Goal: Task Accomplishment & Management: Manage account settings

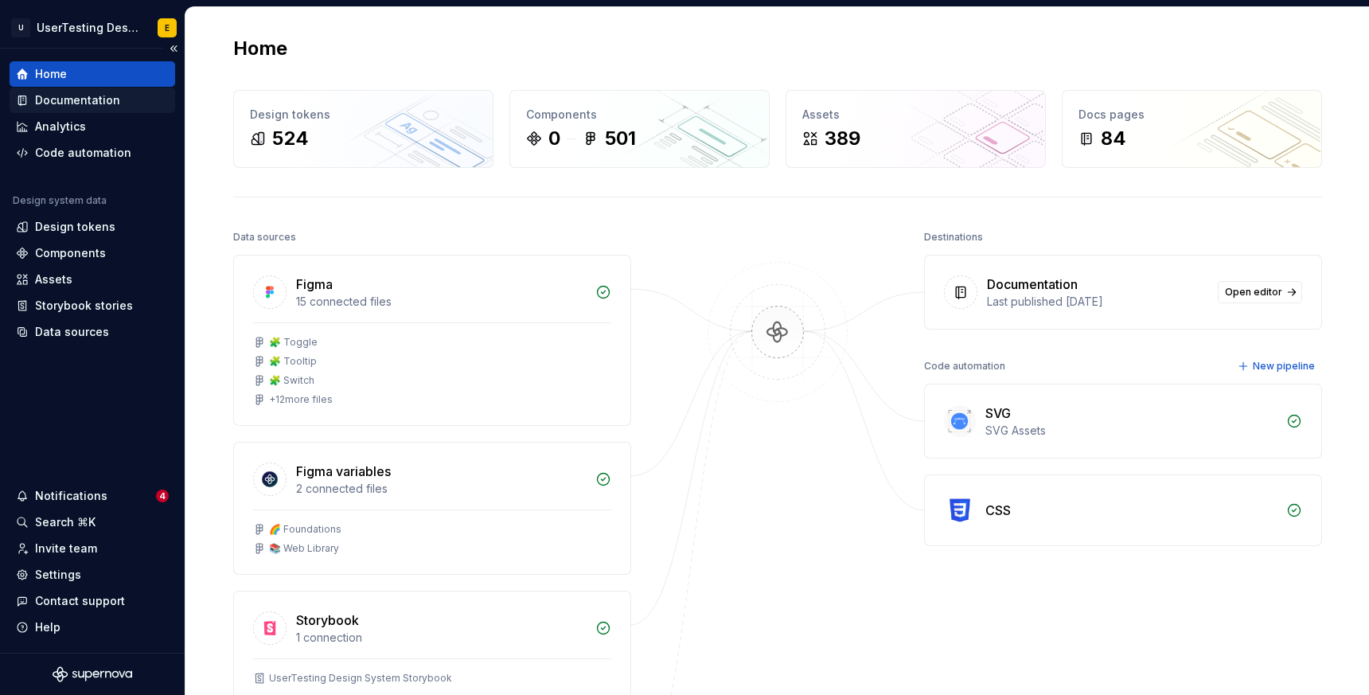
click at [88, 99] on div "Documentation" at bounding box center [77, 100] width 85 height 16
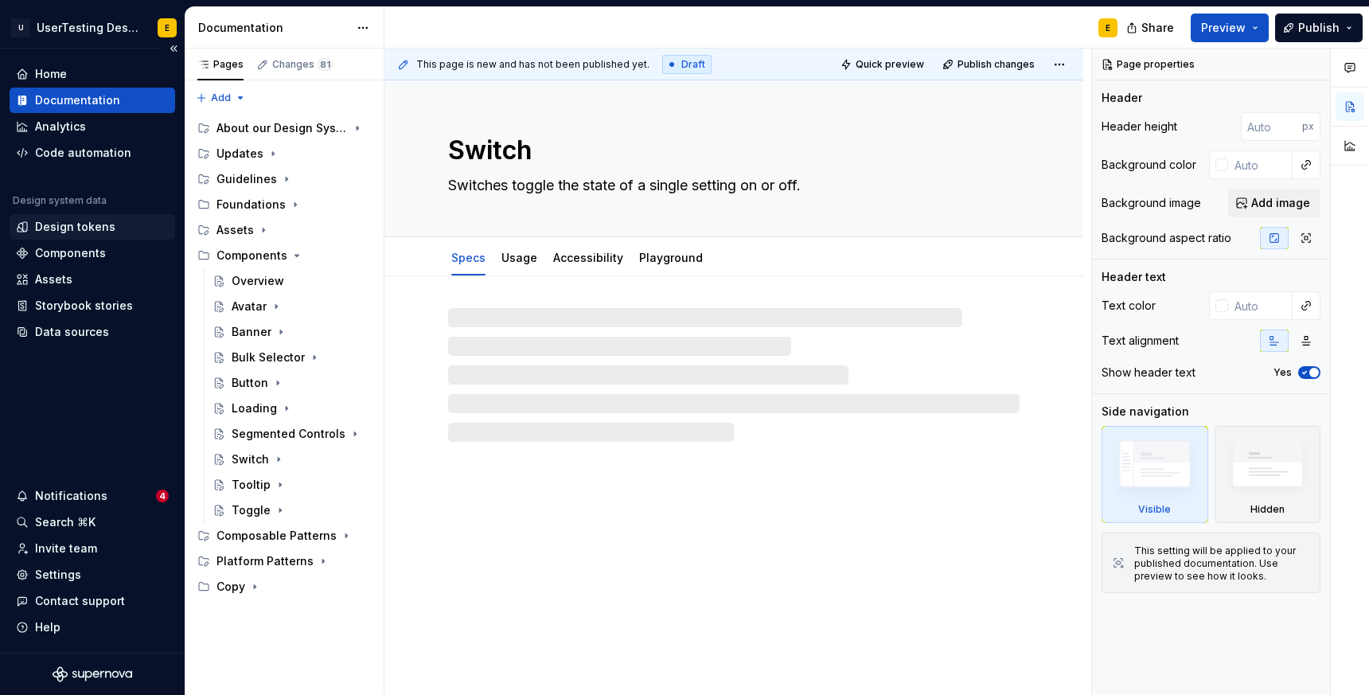
type textarea "*"
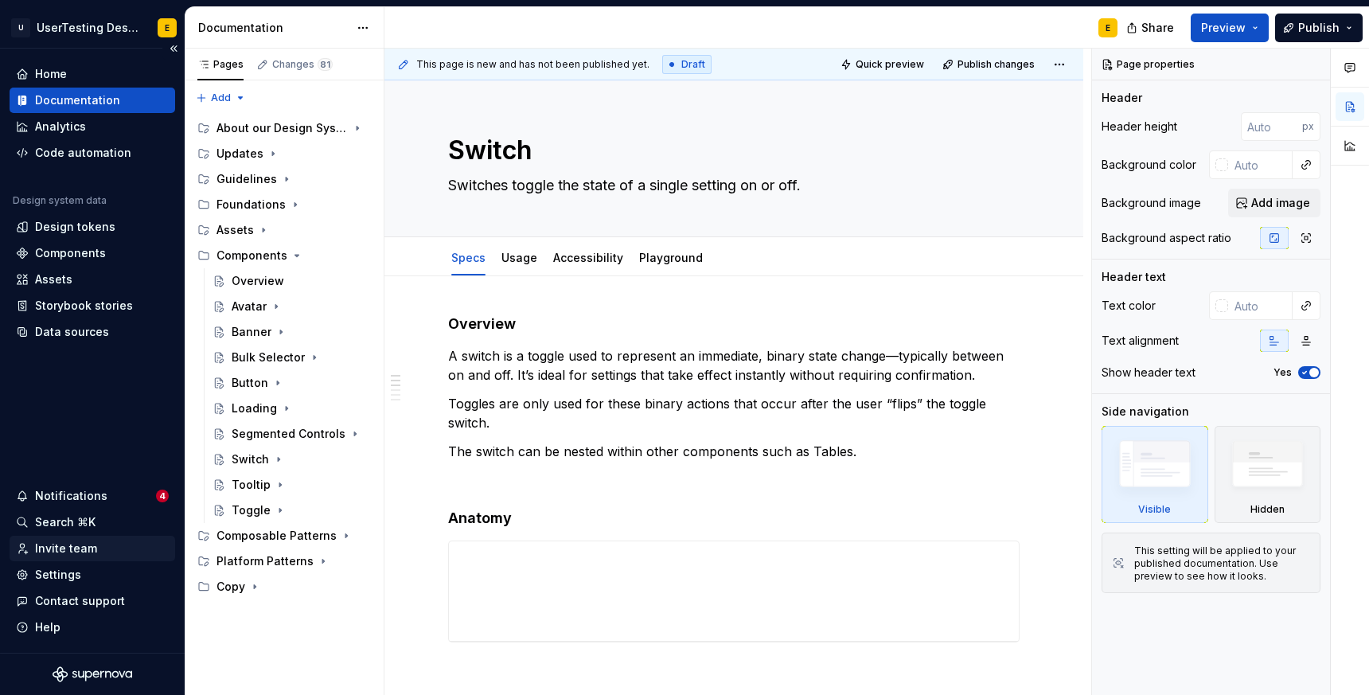
click at [68, 541] on div "Invite team" at bounding box center [66, 548] width 62 height 16
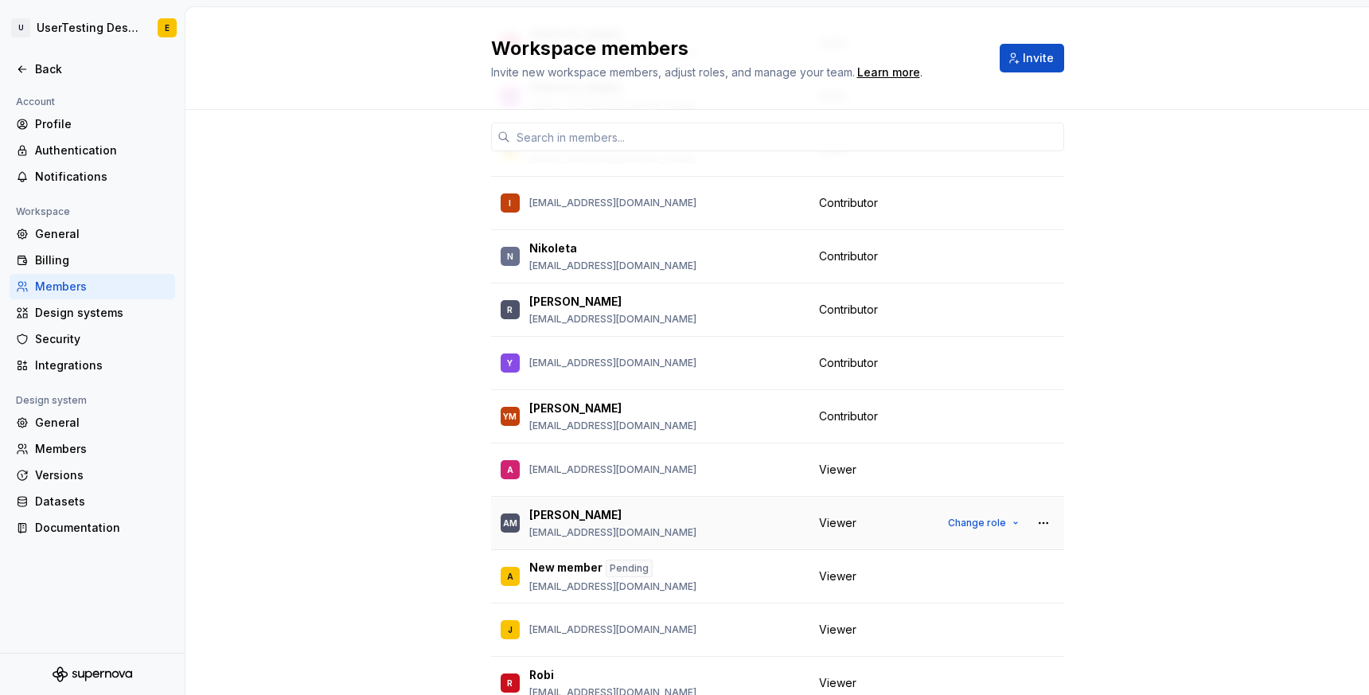
scroll to position [467, 0]
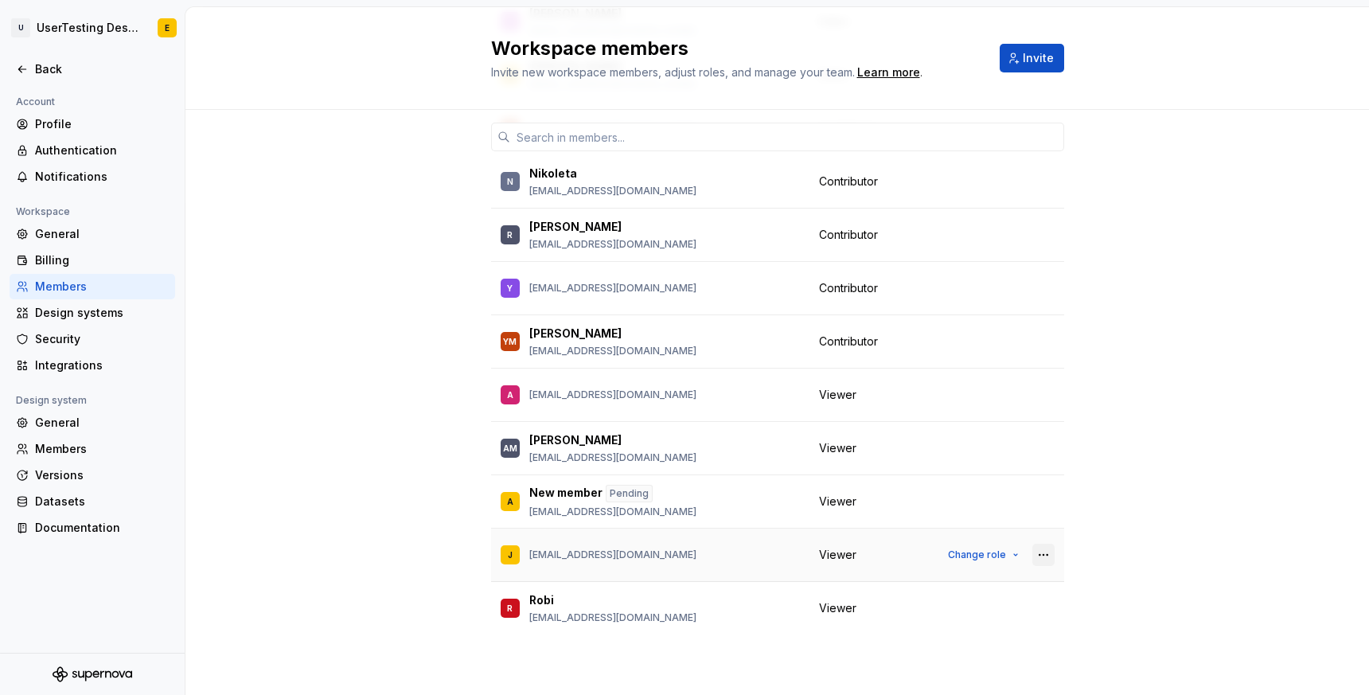
click at [1046, 554] on button "button" at bounding box center [1043, 555] width 22 height 22
click at [980, 585] on div "Remove from workspace" at bounding box center [946, 586] width 138 height 16
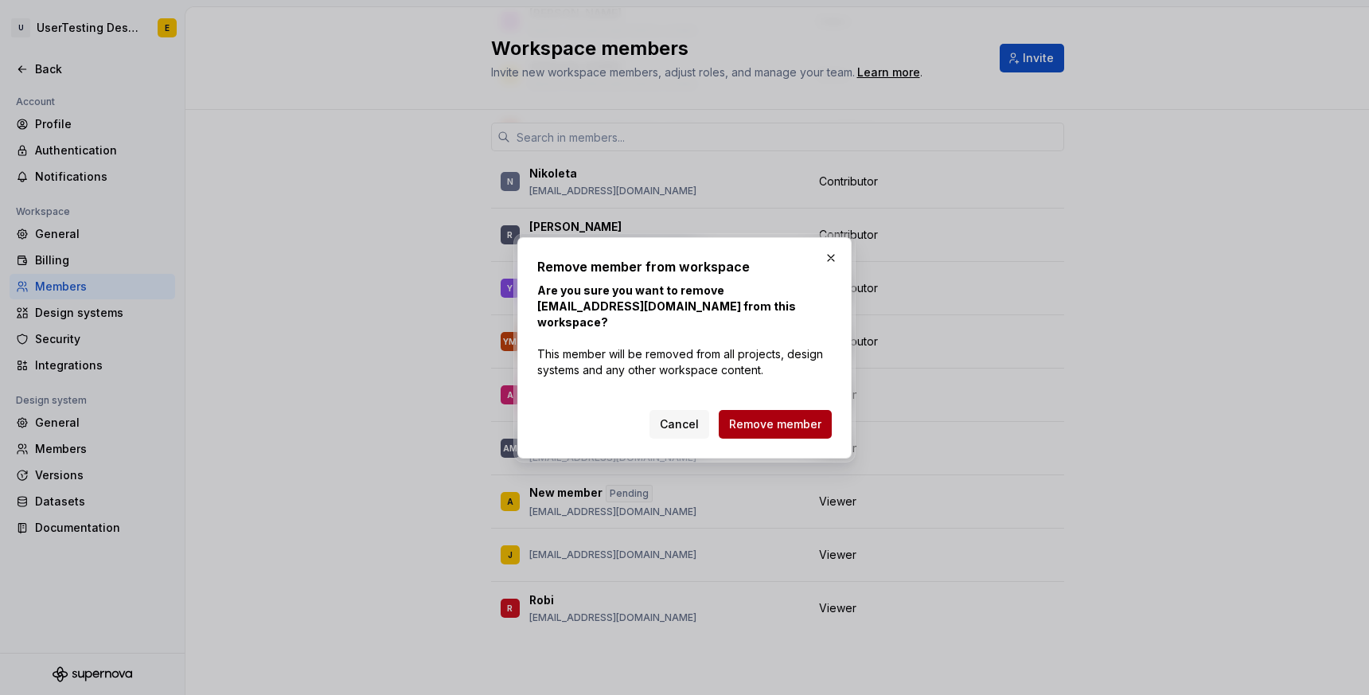
click at [813, 419] on span "Remove member" at bounding box center [775, 424] width 92 height 16
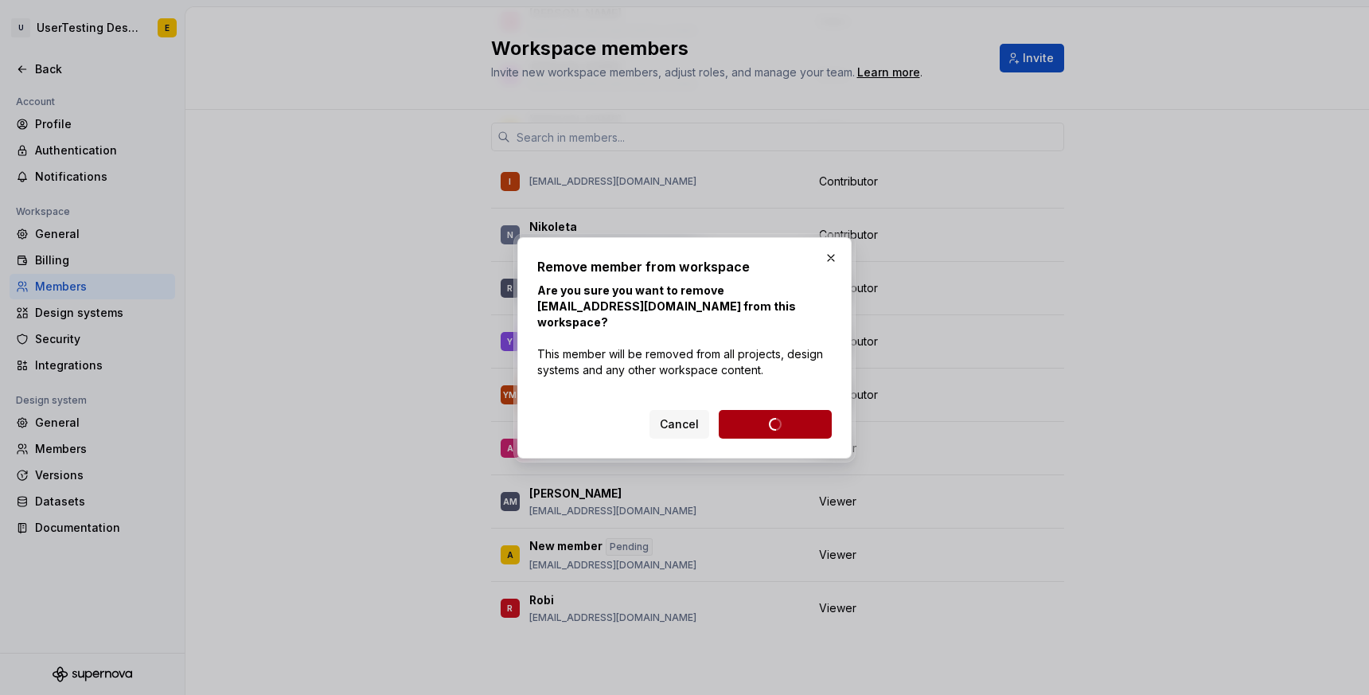
scroll to position [414, 0]
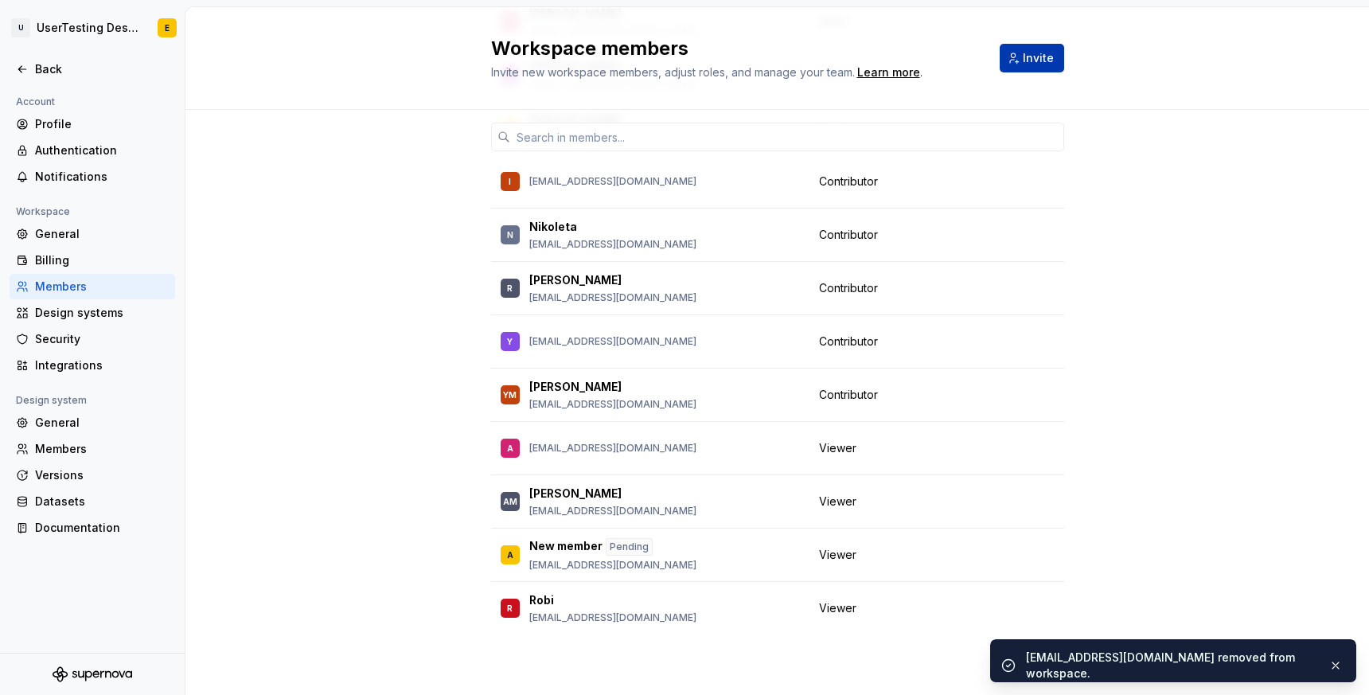
click at [1029, 65] on span "Invite" at bounding box center [1038, 58] width 31 height 16
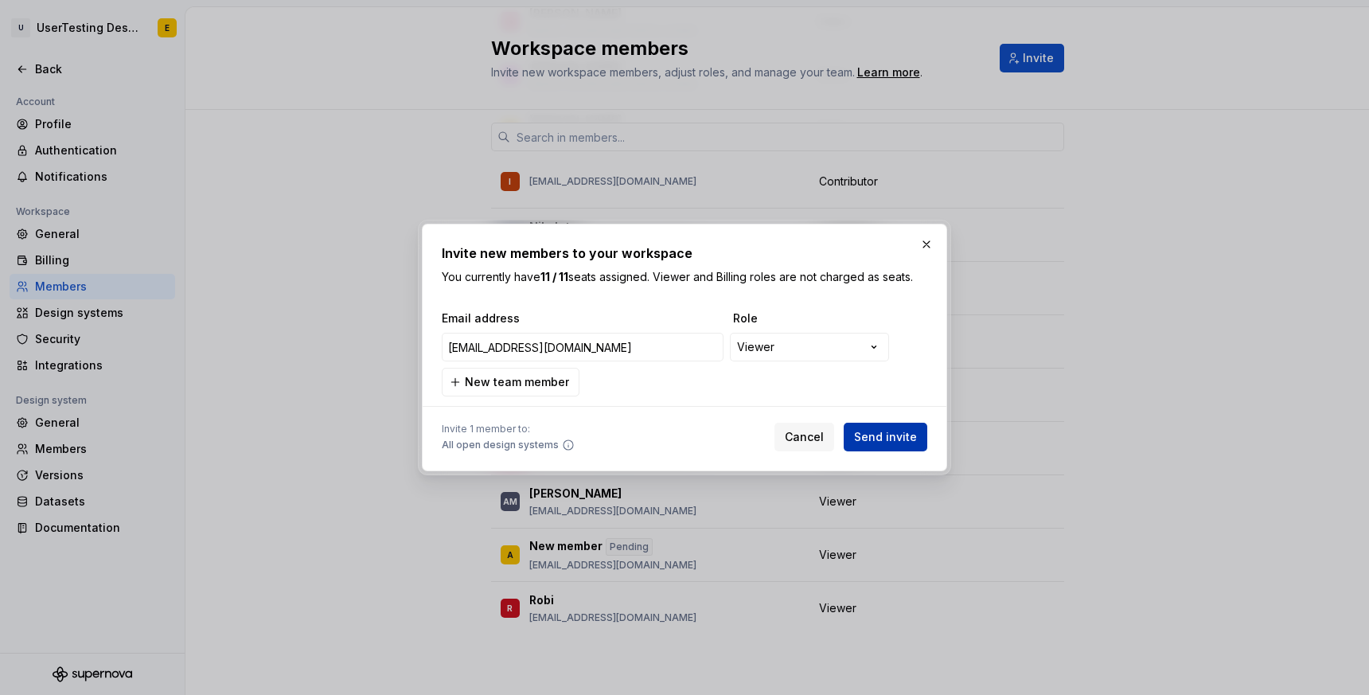
type input "[EMAIL_ADDRESS][DOMAIN_NAME]"
click at [894, 442] on span "Send invite" at bounding box center [885, 437] width 63 height 16
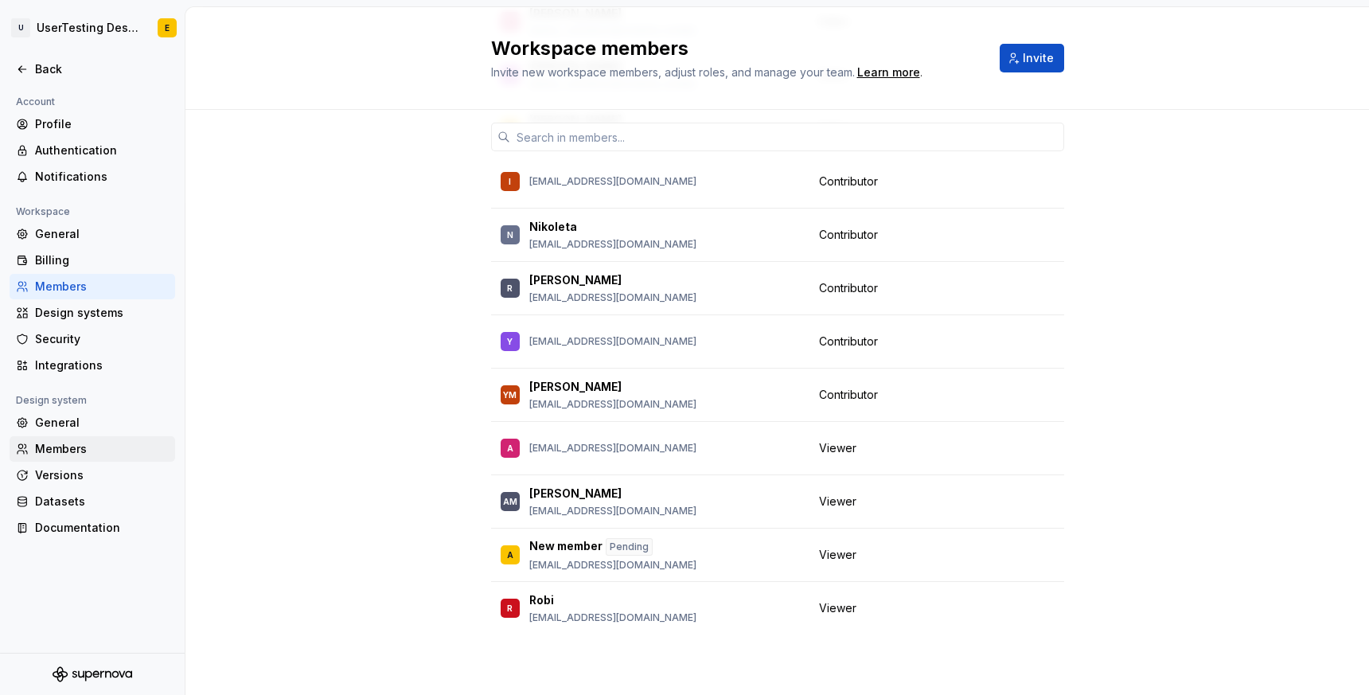
click at [87, 452] on div "Members" at bounding box center [102, 449] width 134 height 16
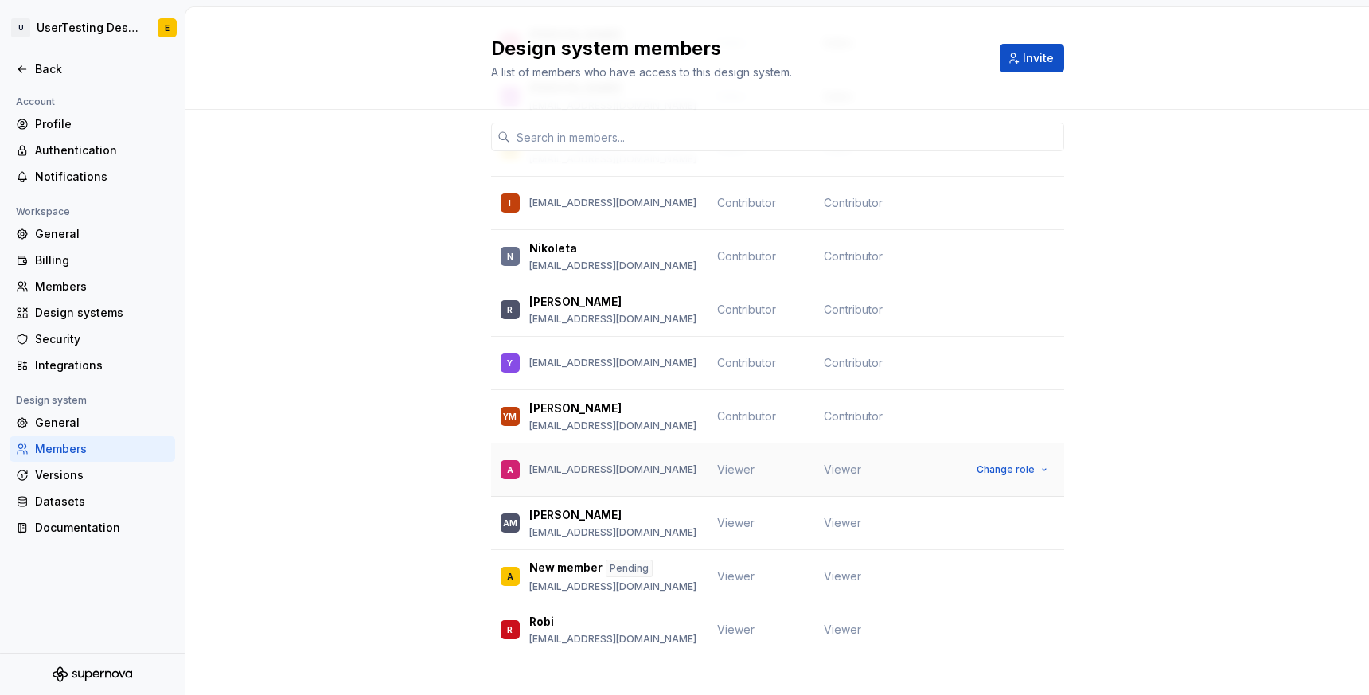
scroll to position [350, 0]
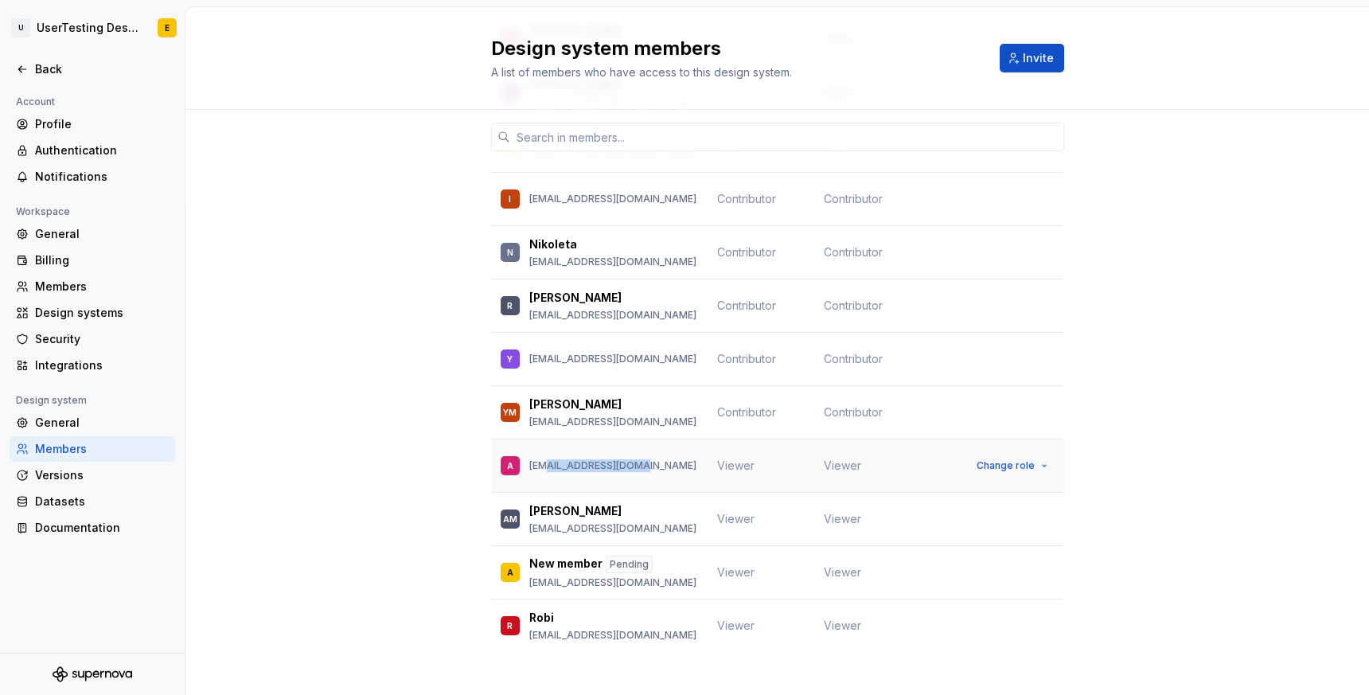
drag, startPoint x: 546, startPoint y: 455, endPoint x: 629, endPoint y: 458, distance: 82.8
click at [629, 459] on p "[EMAIL_ADDRESS][DOMAIN_NAME]" at bounding box center [612, 465] width 167 height 13
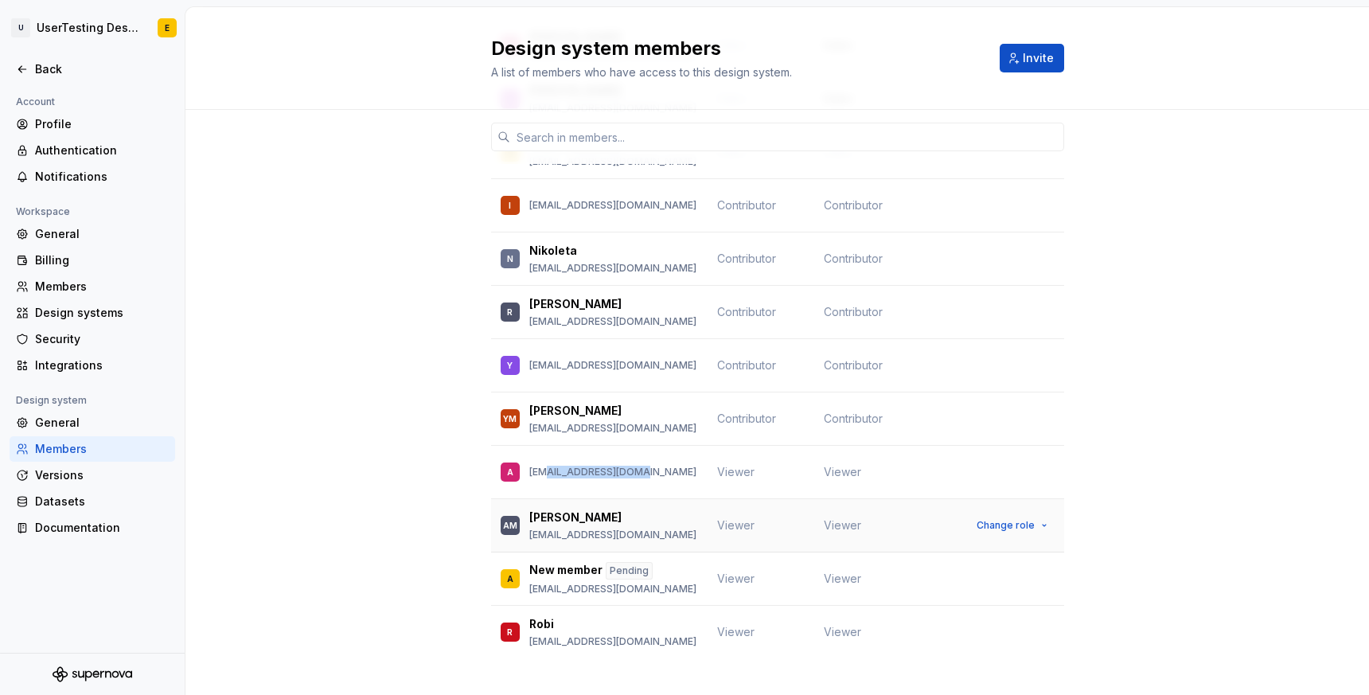
scroll to position [355, 0]
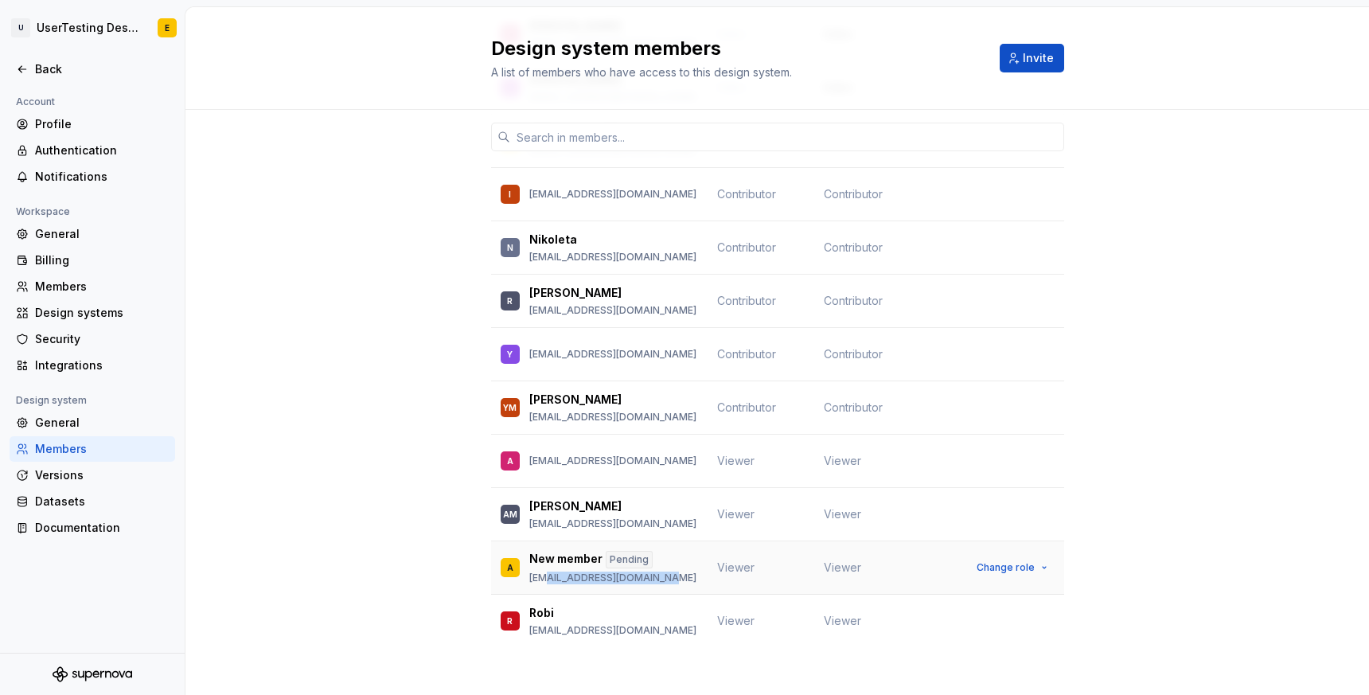
drag, startPoint x: 544, startPoint y: 567, endPoint x: 659, endPoint y: 570, distance: 114.6
click at [659, 570] on div "A New member Pending [EMAIL_ADDRESS][DOMAIN_NAME]" at bounding box center [599, 567] width 197 height 33
click at [1039, 454] on button "Change role" at bounding box center [1011, 461] width 85 height 22
click at [1192, 454] on div "Member Workspace role Design system role SM [PERSON_NAME] [EMAIL_ADDRESS][DOMAI…" at bounding box center [776, 231] width 1183 height 953
click at [25, 71] on icon at bounding box center [22, 69] width 13 height 13
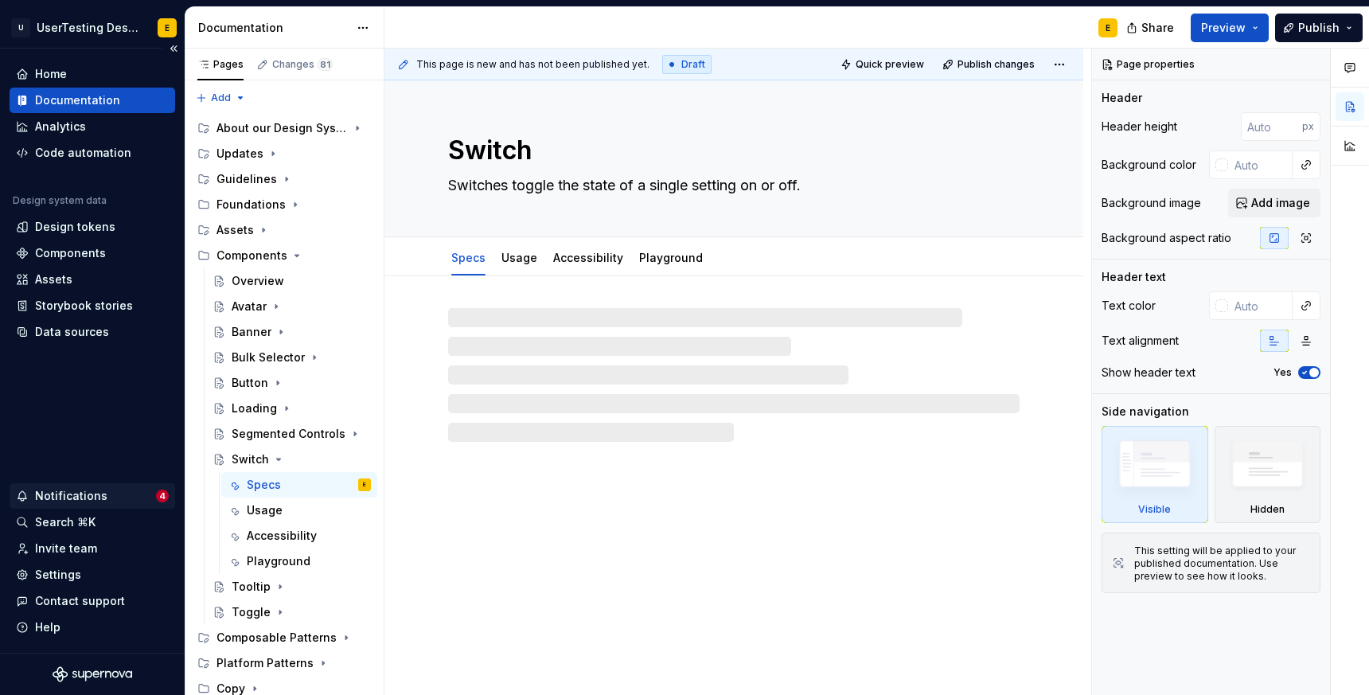
type textarea "*"
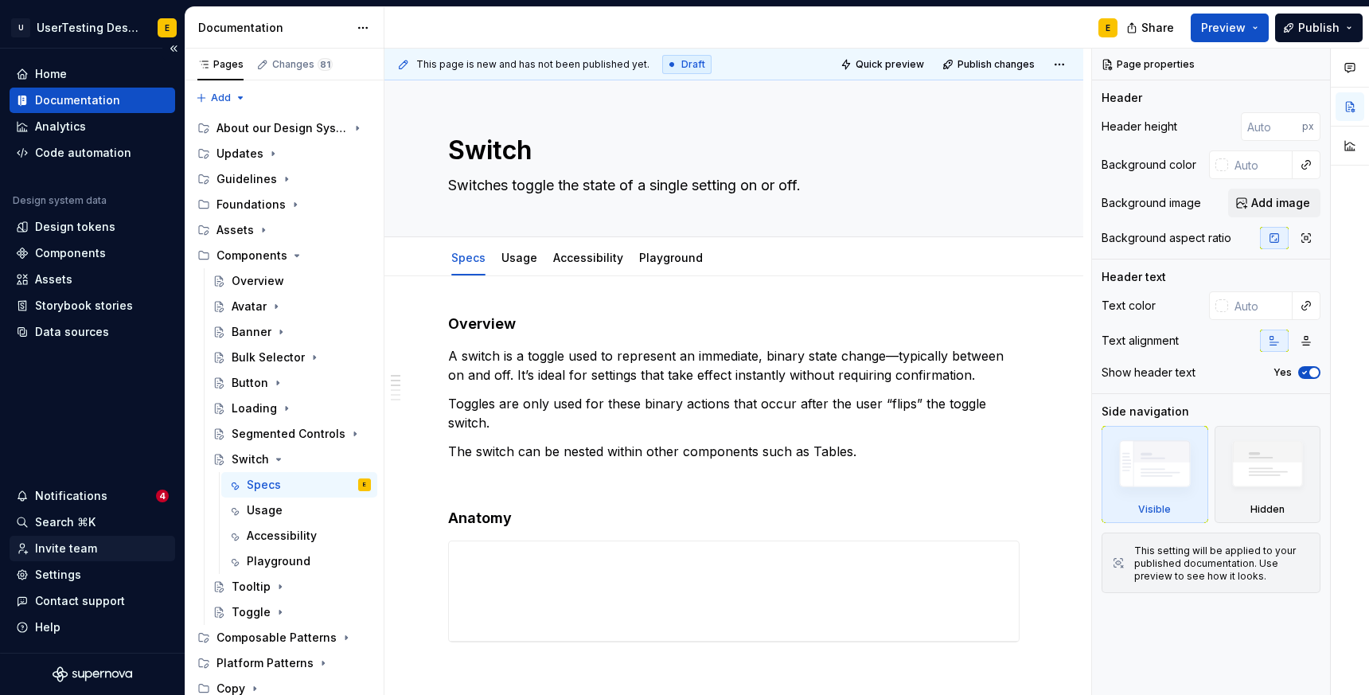
click at [70, 549] on div "Invite team" at bounding box center [66, 548] width 62 height 16
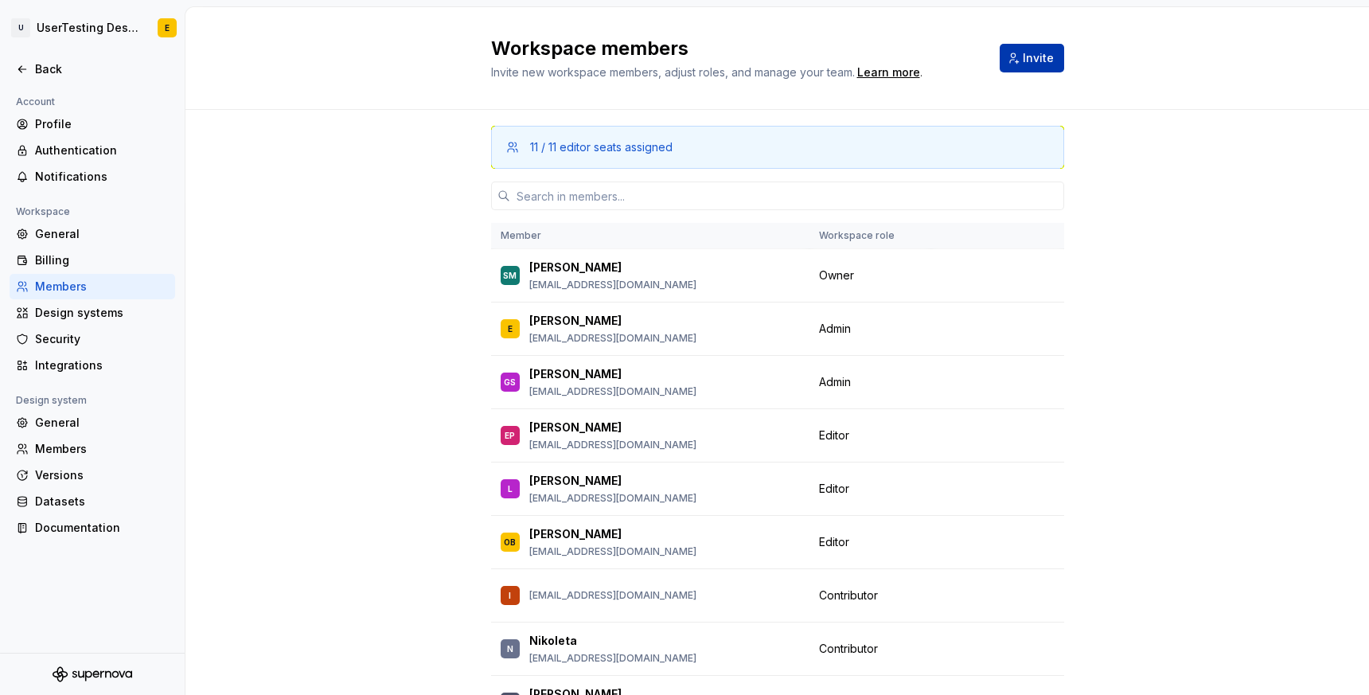
click at [1035, 64] on span "Invite" at bounding box center [1038, 58] width 31 height 16
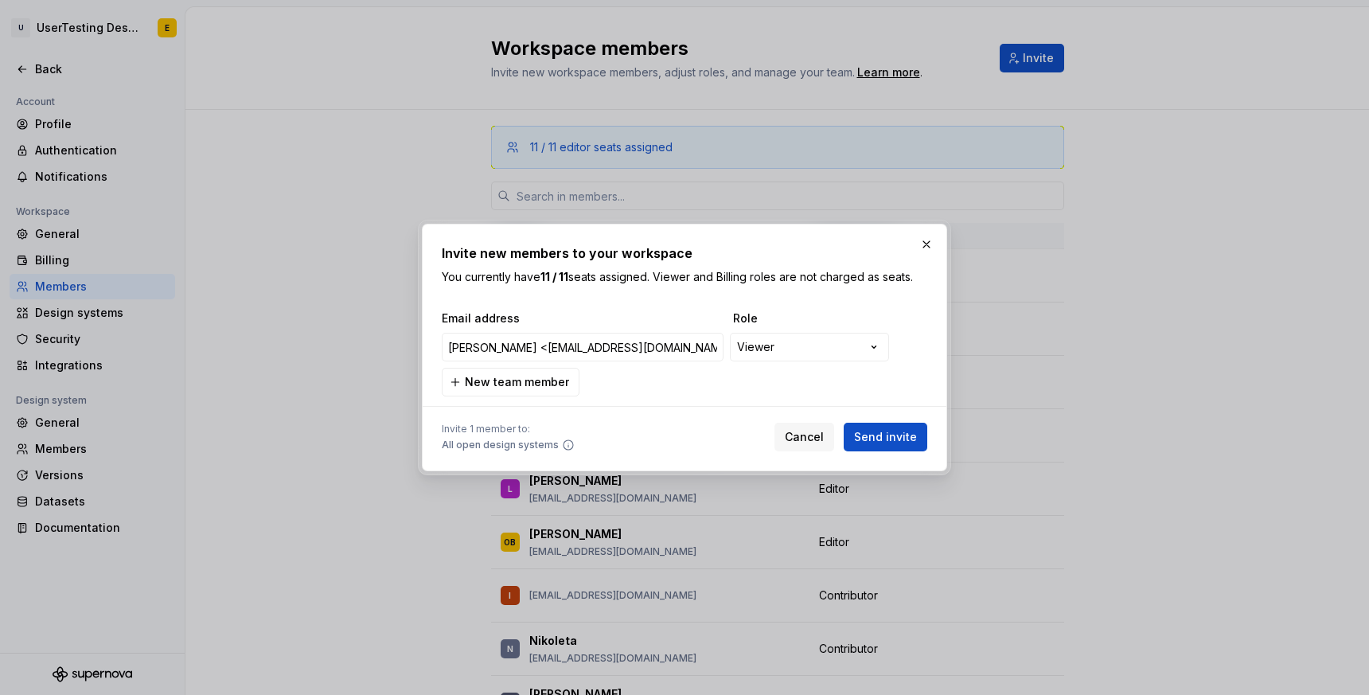
drag, startPoint x: 517, startPoint y: 349, endPoint x: 362, endPoint y: 341, distance: 155.4
click at [362, 341] on div "**********" at bounding box center [684, 347] width 1369 height 695
click at [592, 351] on input "[EMAIL_ADDRESS][DOMAIN_NAME]>" at bounding box center [583, 347] width 282 height 29
type input "[EMAIL_ADDRESS][DOMAIN_NAME]"
click at [903, 436] on span "Send invite" at bounding box center [885, 437] width 63 height 16
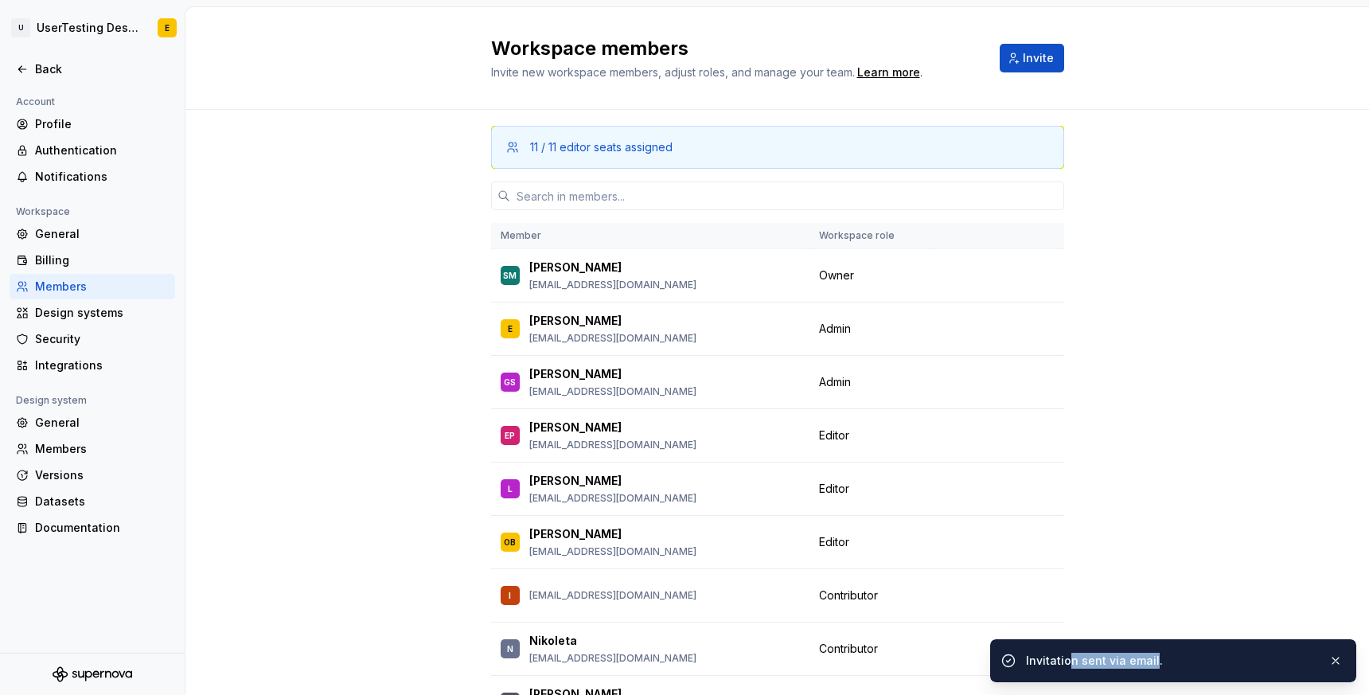
drag, startPoint x: 1069, startPoint y: 659, endPoint x: 1151, endPoint y: 659, distance: 82.0
click at [1151, 659] on div "Invitation sent via email." at bounding box center [1171, 661] width 290 height 16
click at [1339, 659] on button "button" at bounding box center [1335, 660] width 21 height 22
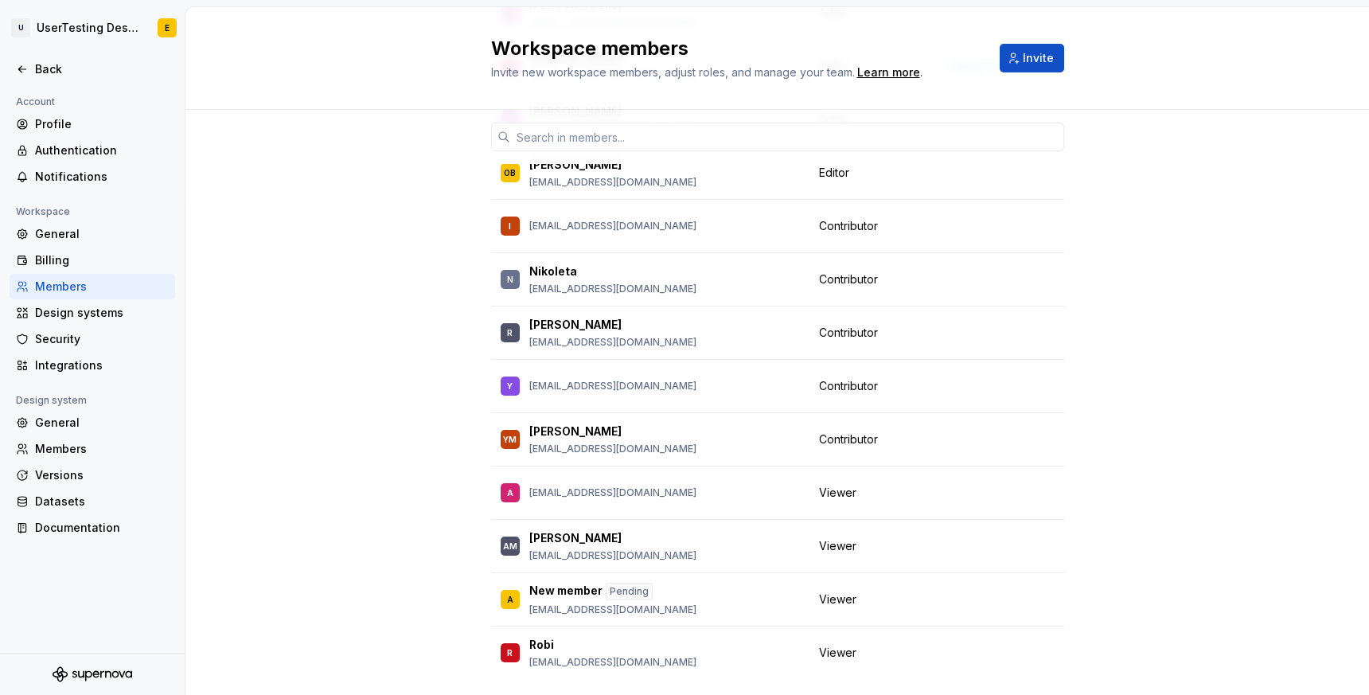
scroll to position [380, 0]
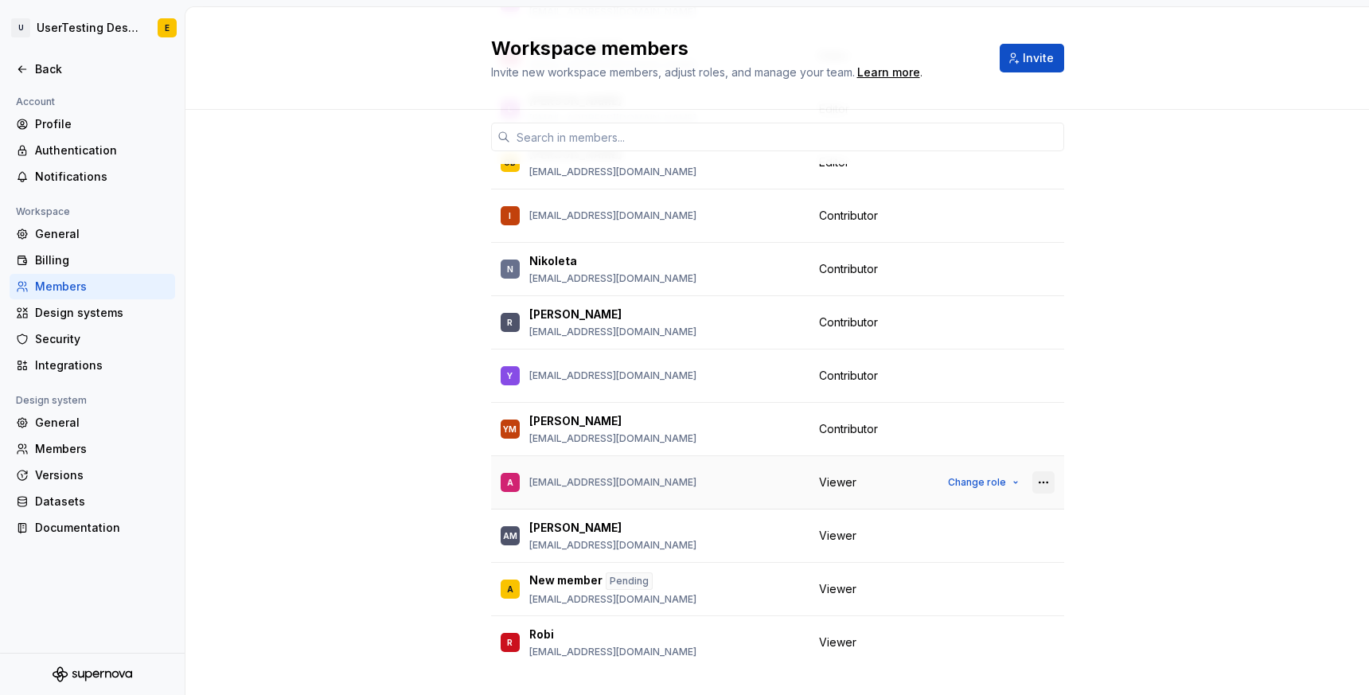
click at [1049, 485] on button "button" at bounding box center [1043, 482] width 22 height 22
click at [950, 517] on div "Remove from workspace" at bounding box center [946, 513] width 138 height 16
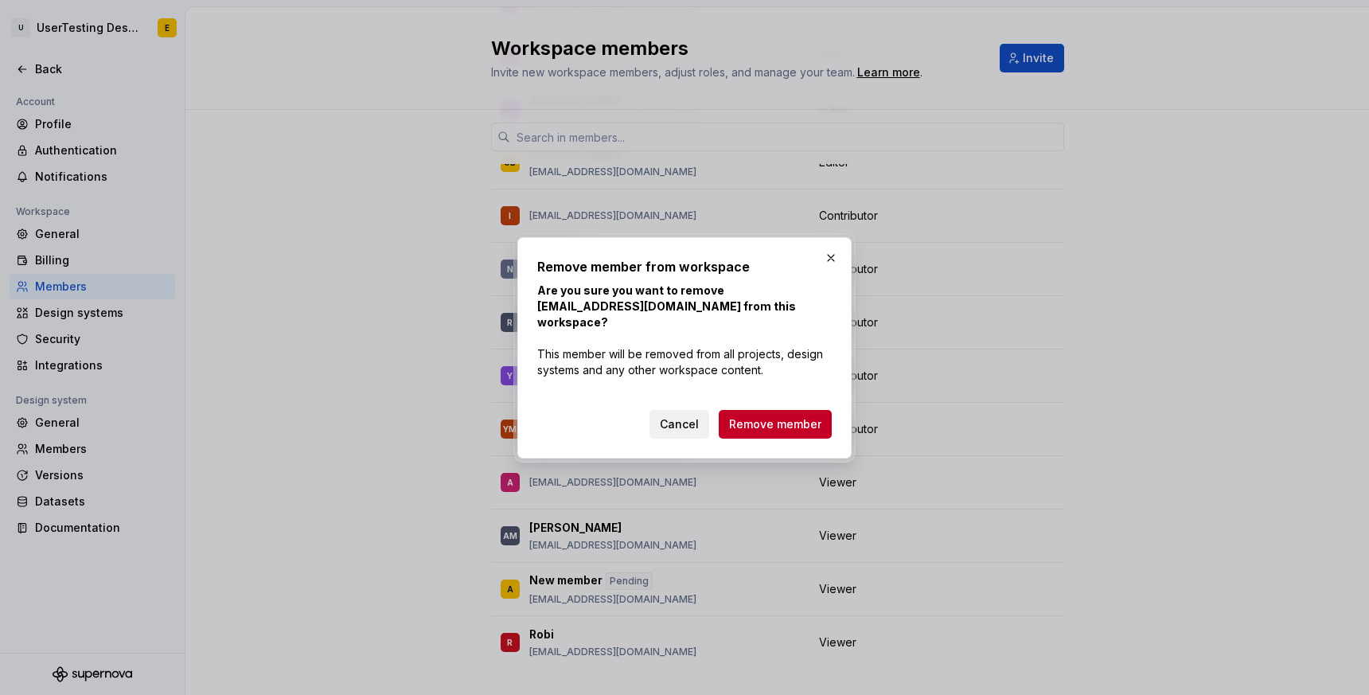
click at [692, 419] on span "Cancel" at bounding box center [679, 424] width 39 height 16
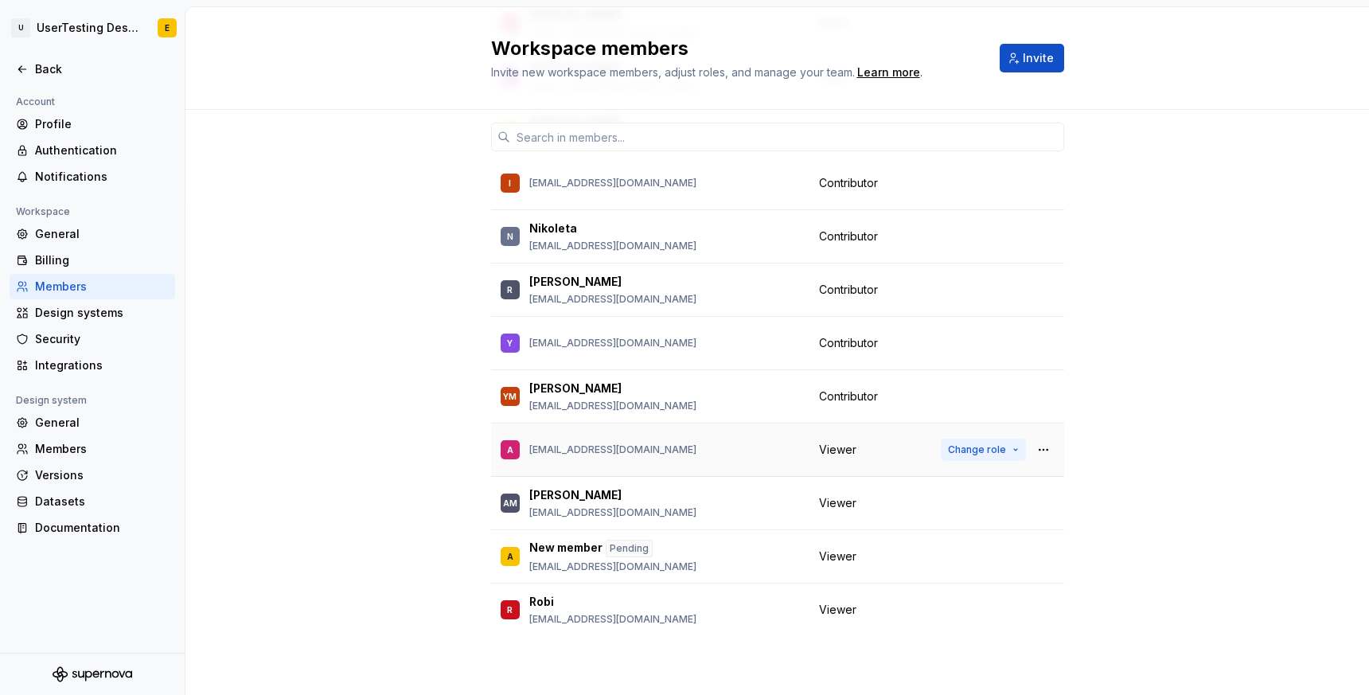
scroll to position [414, 0]
click at [29, 65] on div "Back" at bounding box center [92, 69] width 153 height 16
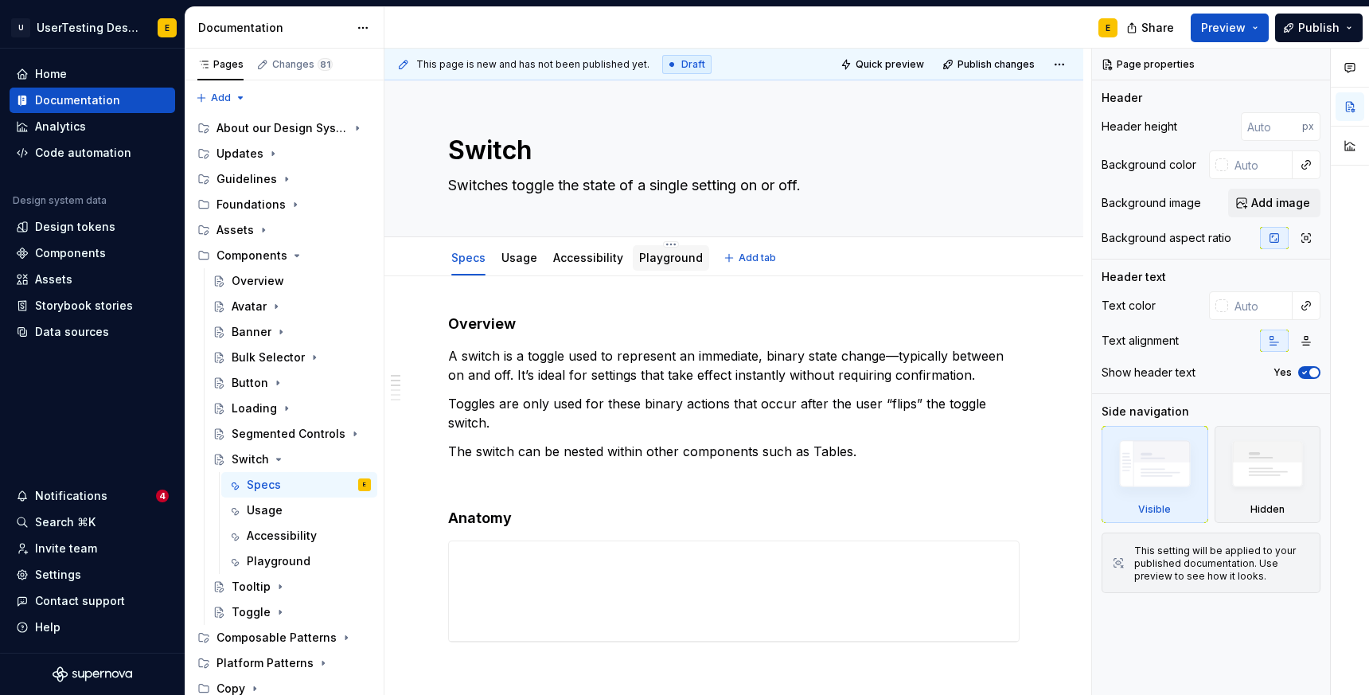
click at [661, 261] on link "Playground" at bounding box center [671, 258] width 64 height 14
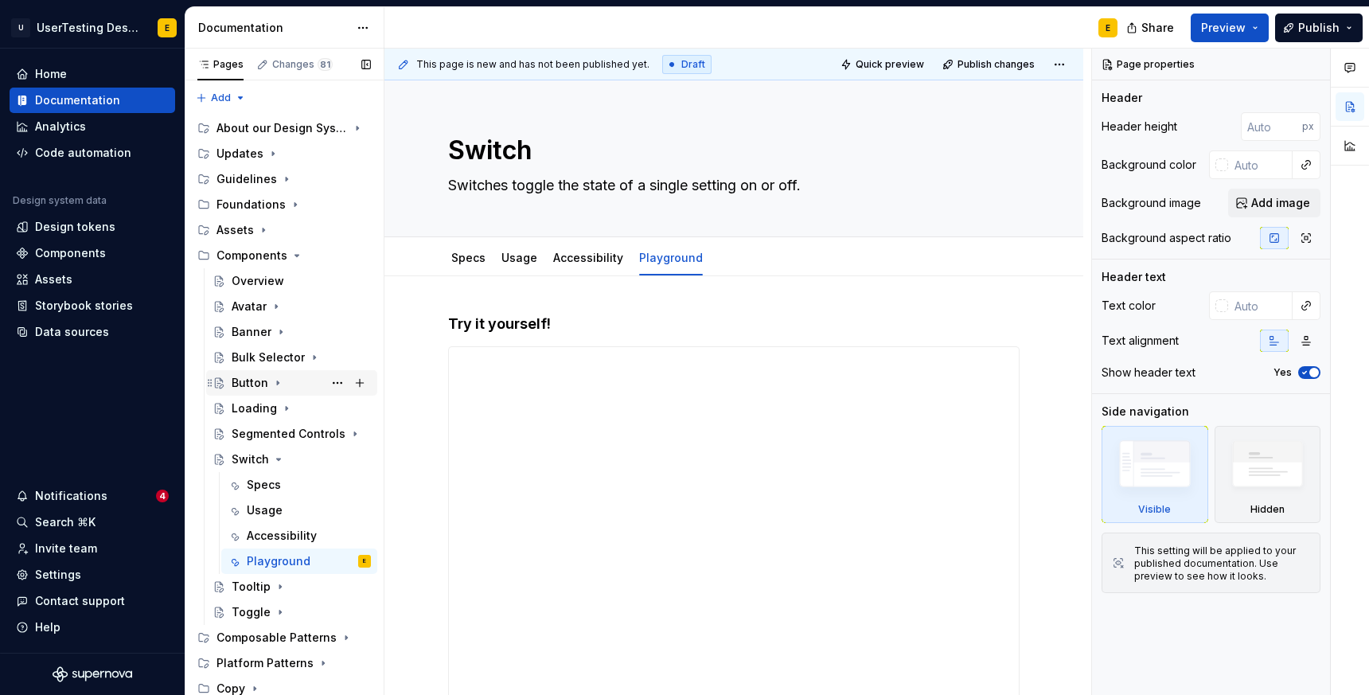
click at [252, 384] on div "Button" at bounding box center [250, 383] width 37 height 16
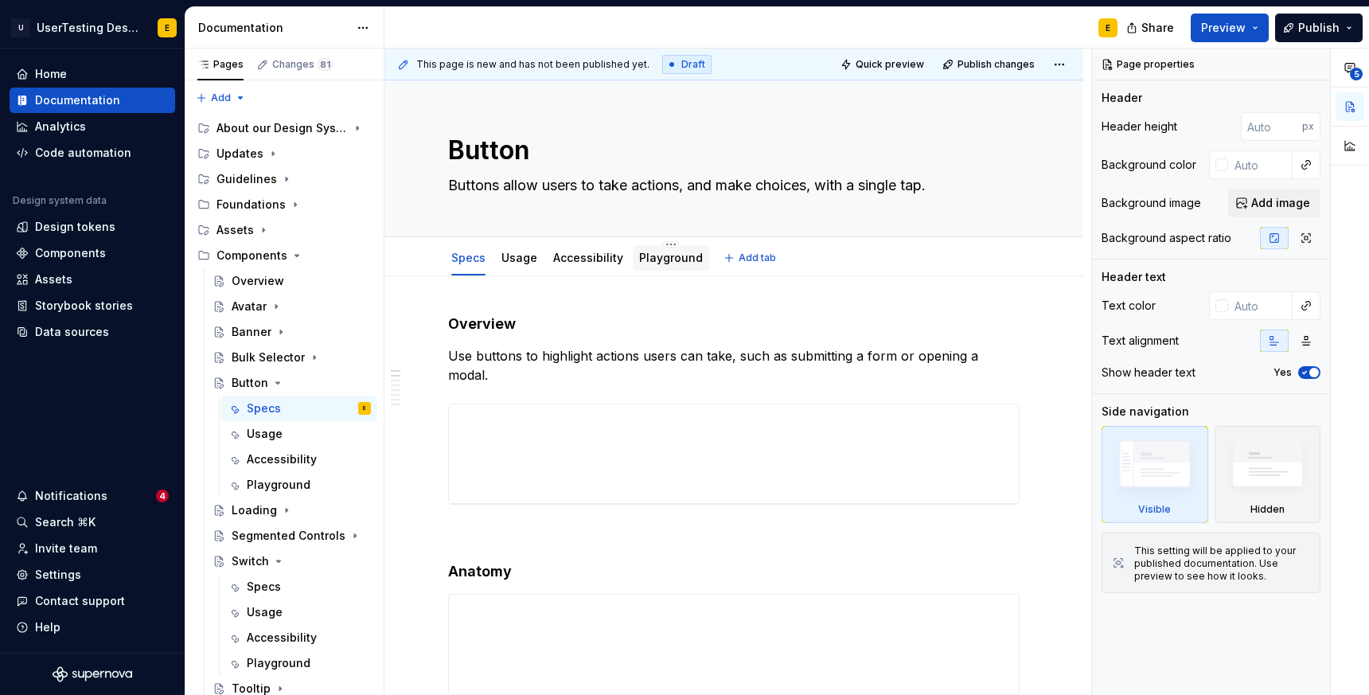
click at [665, 258] on link "Playground" at bounding box center [671, 258] width 64 height 14
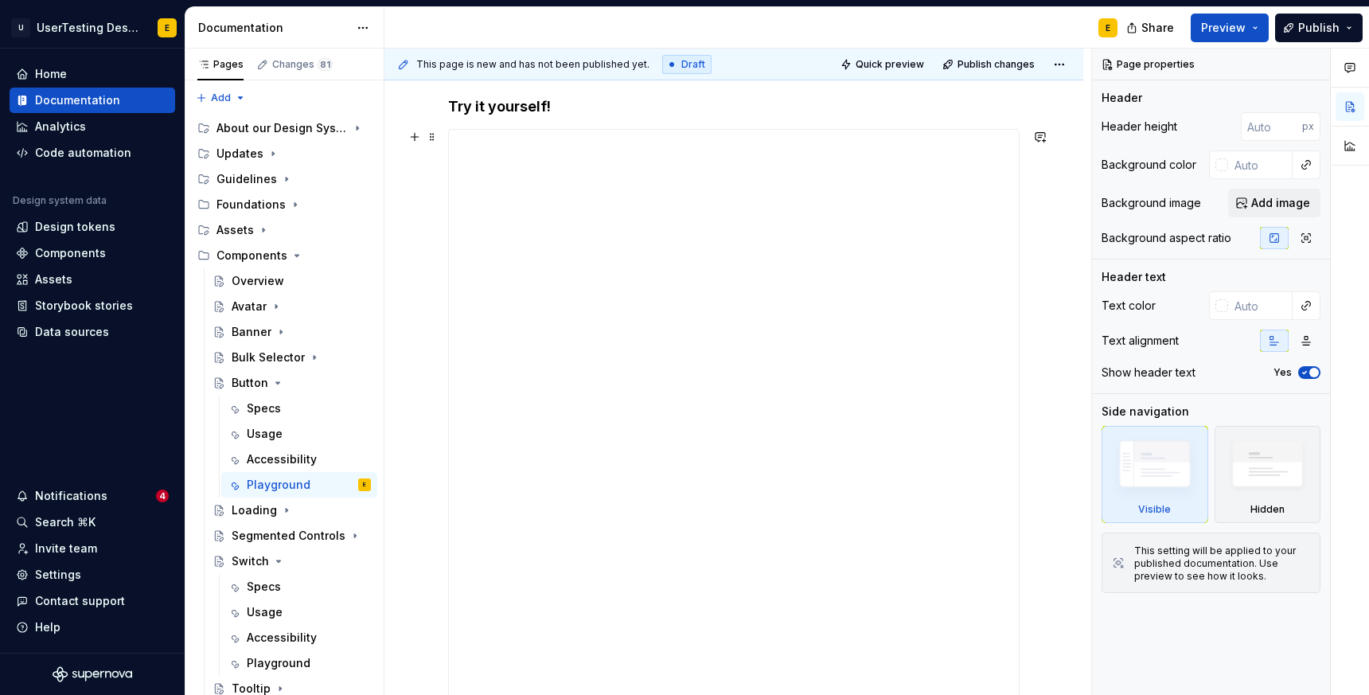
scroll to position [54, 0]
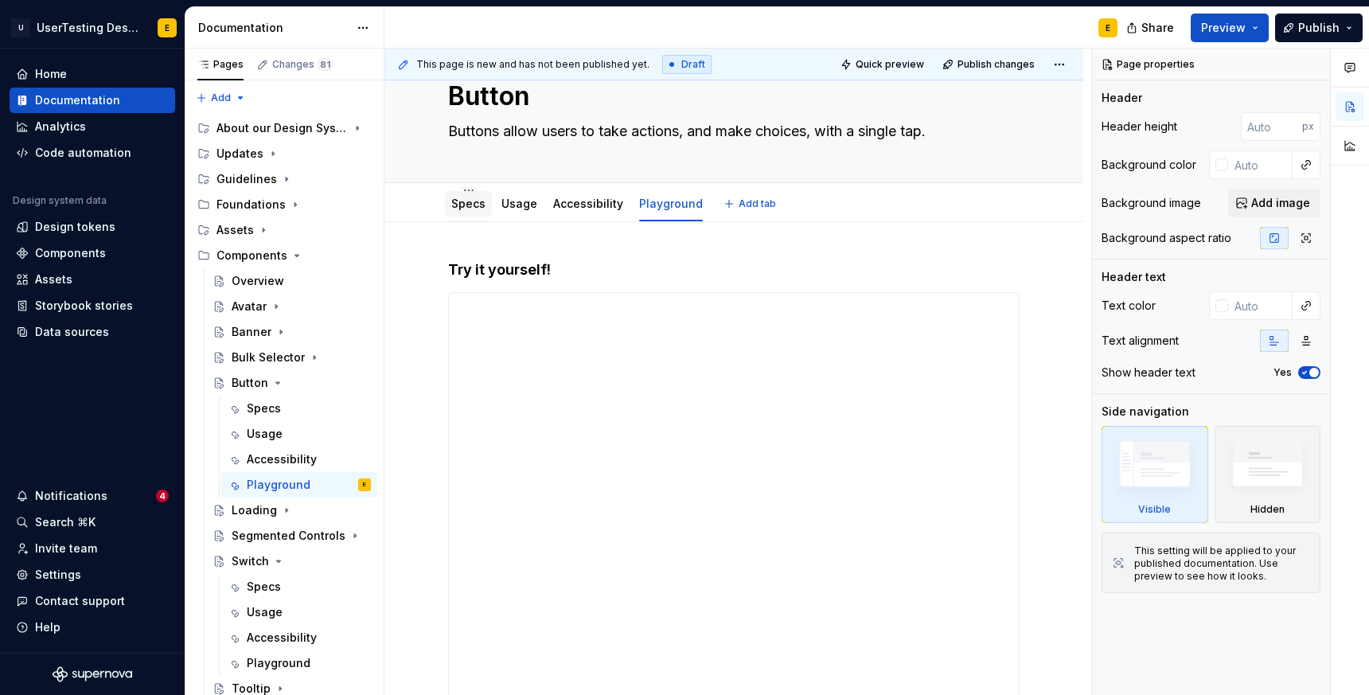
click at [472, 207] on link "Specs" at bounding box center [468, 204] width 34 height 14
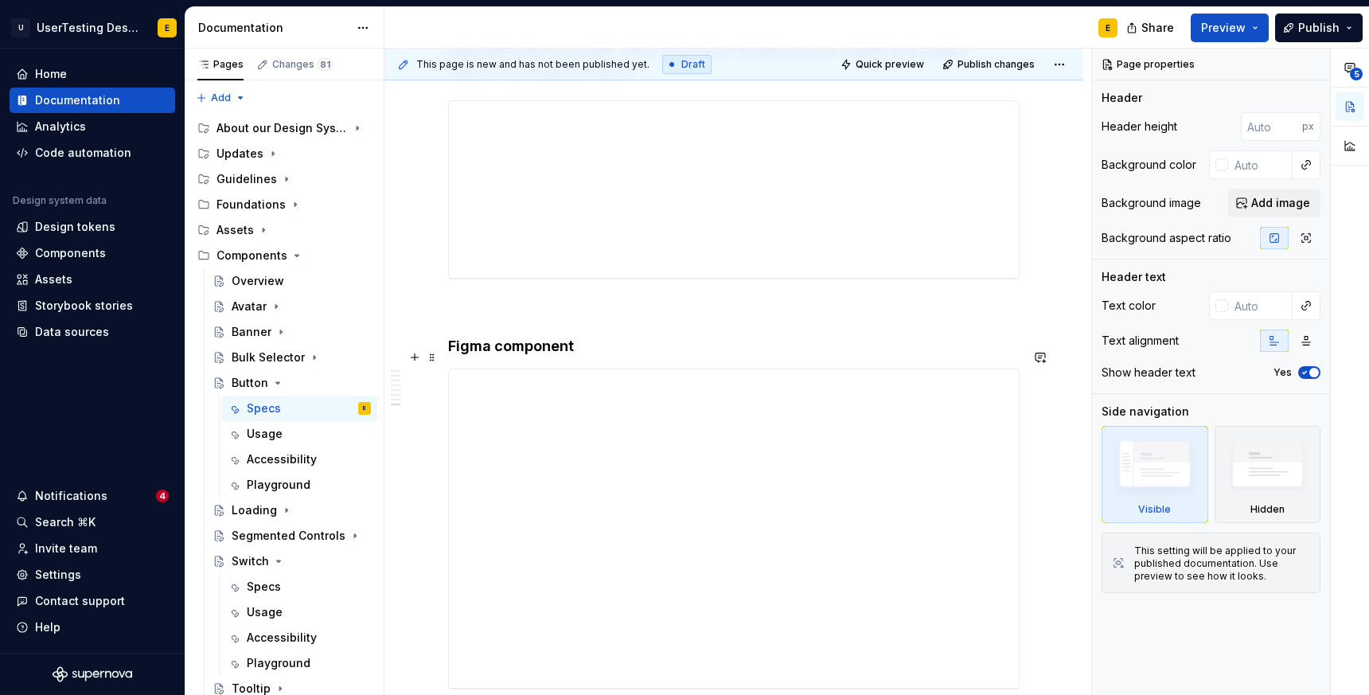
scroll to position [1940, 0]
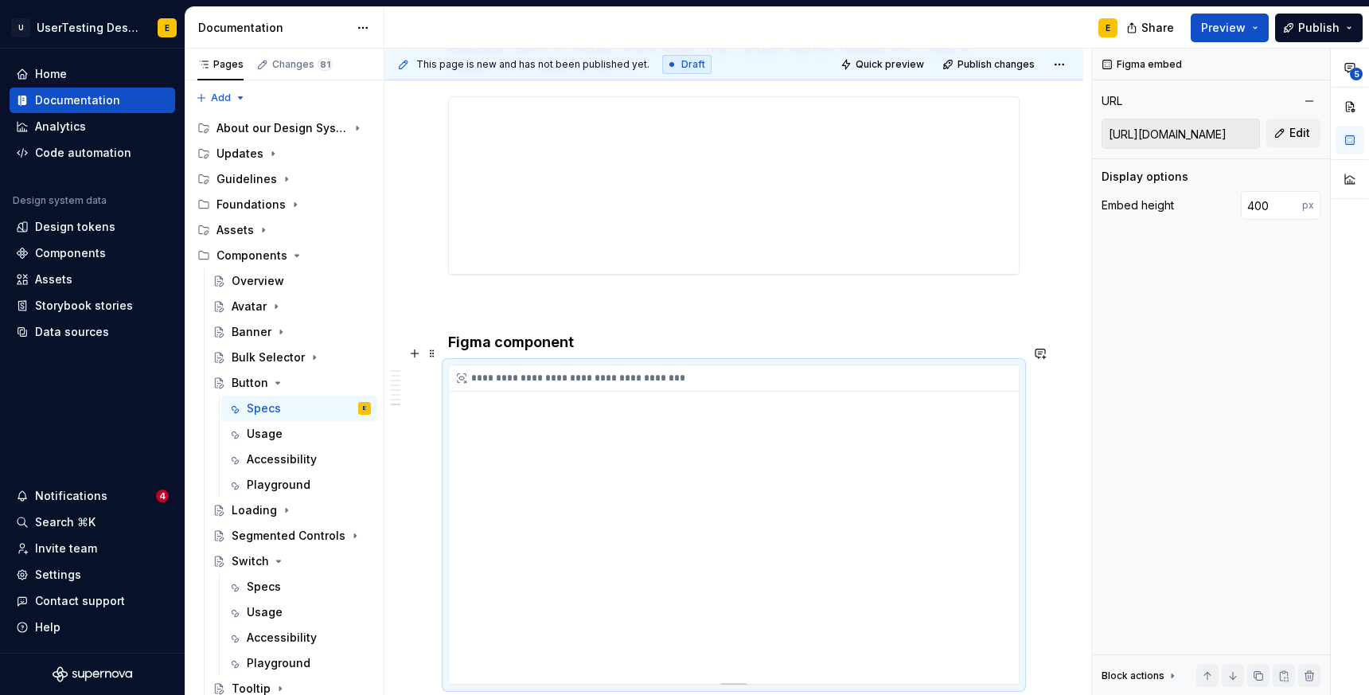
click at [571, 646] on div "**********" at bounding box center [734, 524] width 570 height 318
click at [472, 646] on div "**********" at bounding box center [734, 524] width 570 height 318
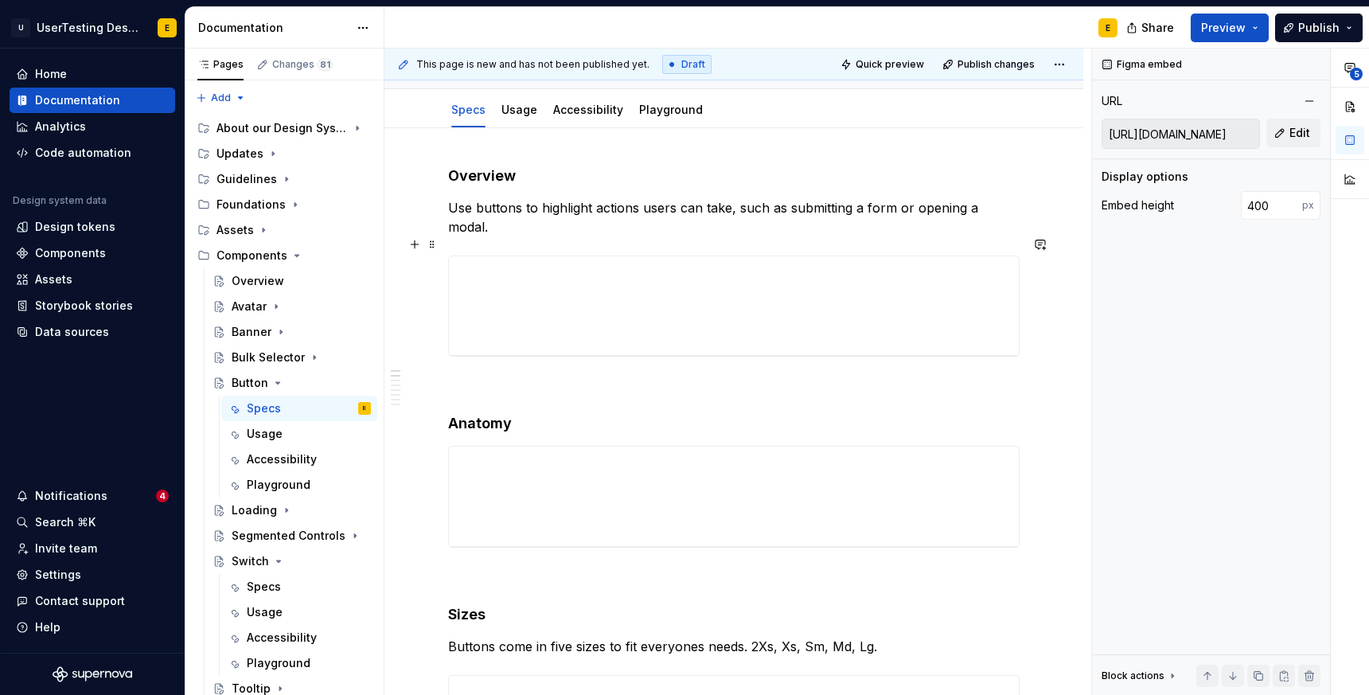
scroll to position [0, 0]
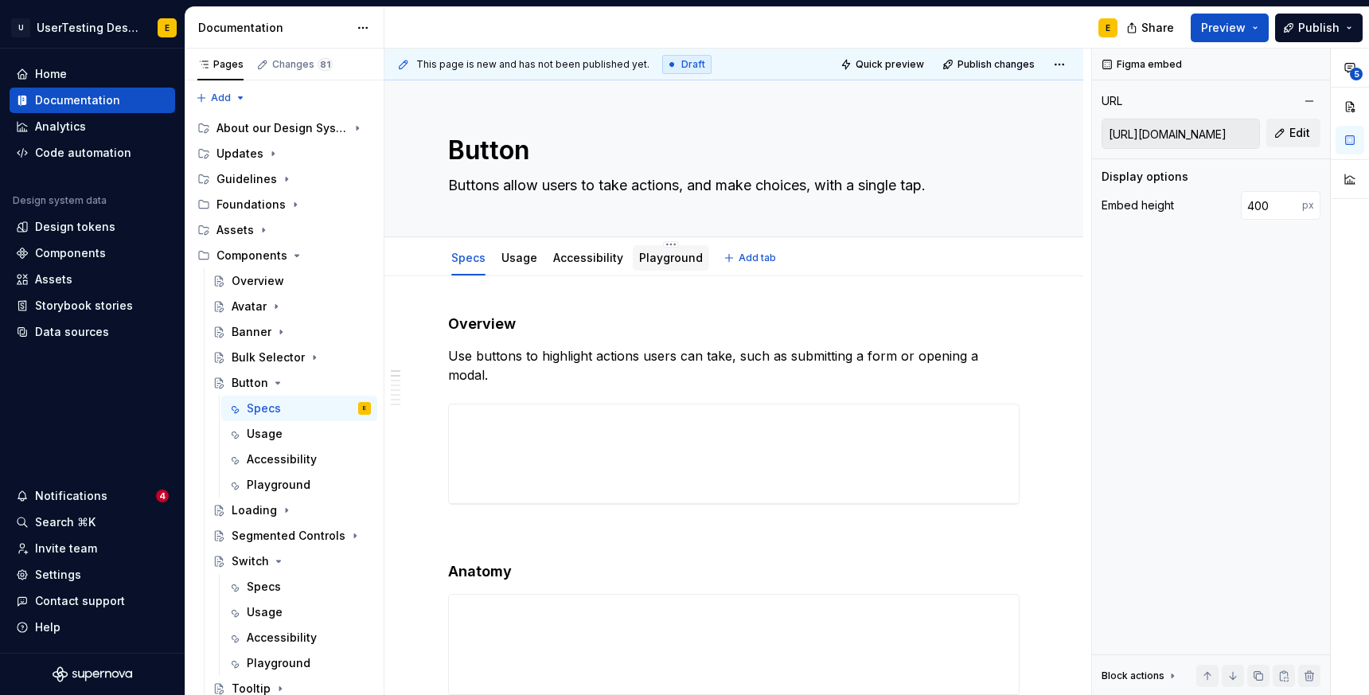
click at [658, 259] on link "Playground" at bounding box center [671, 258] width 64 height 14
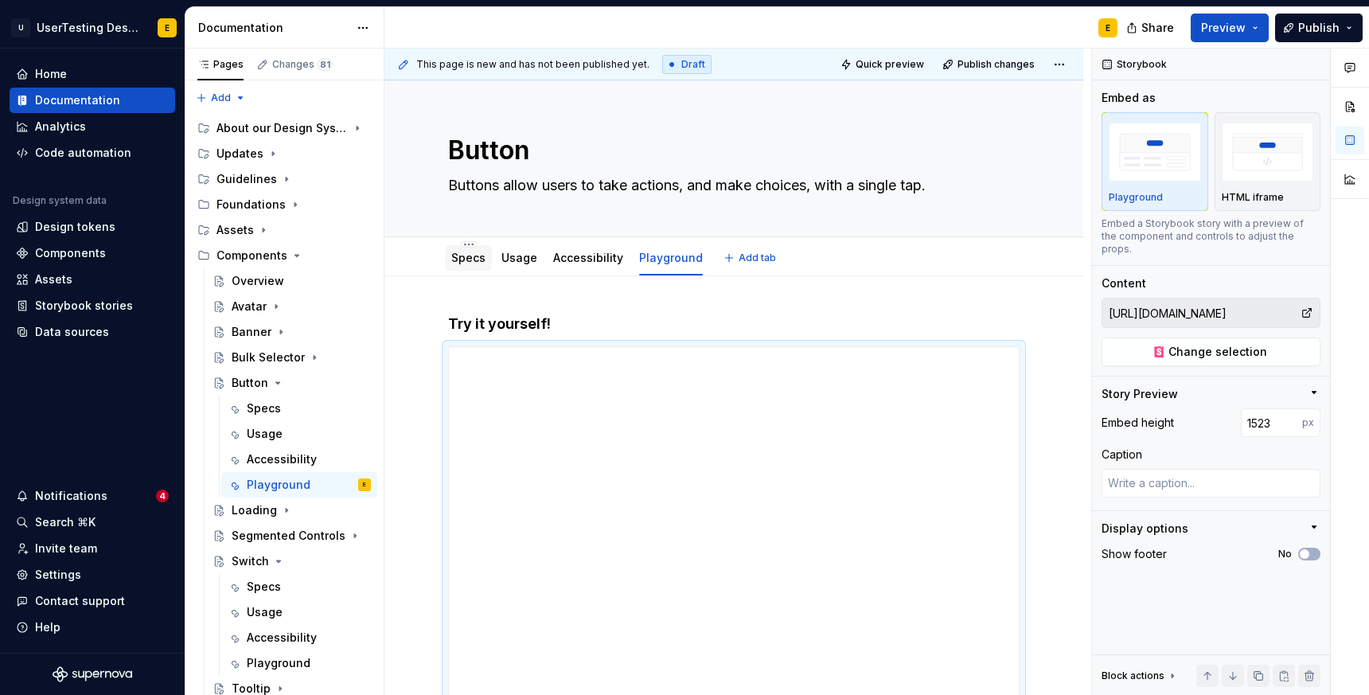
click at [471, 263] on link "Specs" at bounding box center [468, 258] width 34 height 14
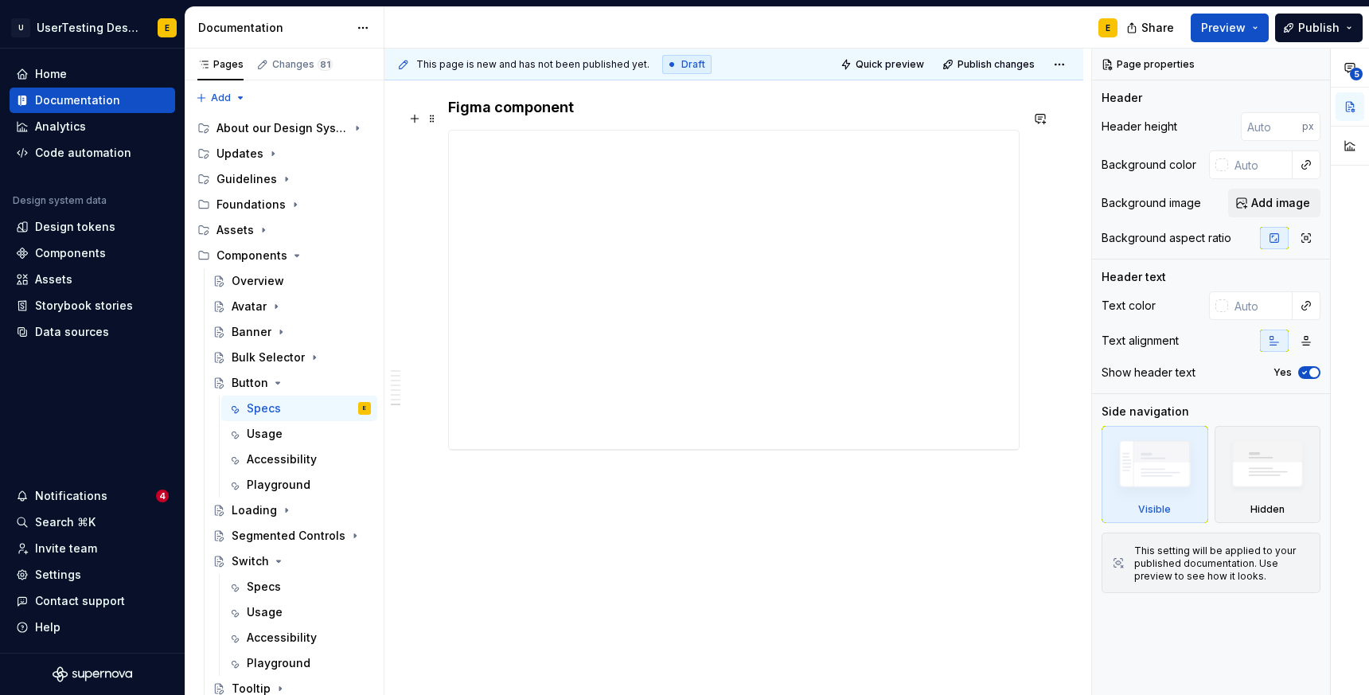
scroll to position [2177, 0]
type textarea "*"
